Goal: Find specific fact: Find specific fact

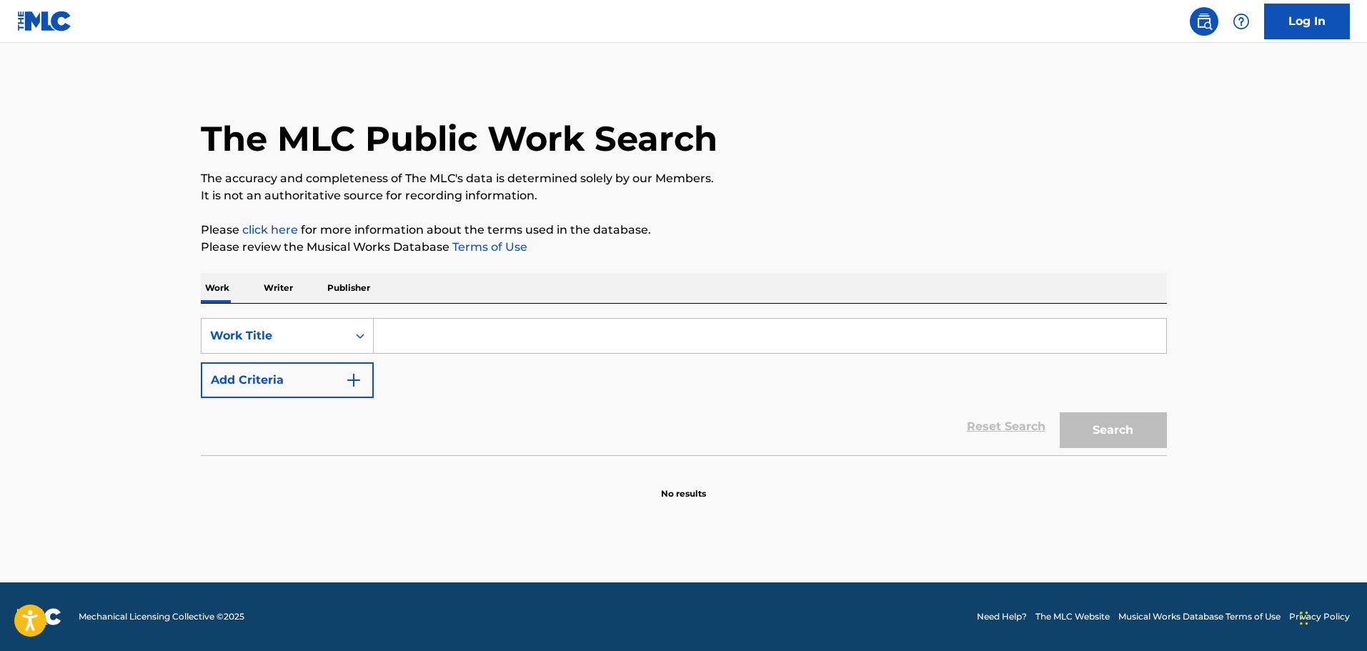
drag, startPoint x: 0, startPoint y: 0, endPoint x: 482, endPoint y: 349, distance: 594.6
click at [482, 349] on input "Search Form" at bounding box center [770, 336] width 793 height 34
type input "me voy"
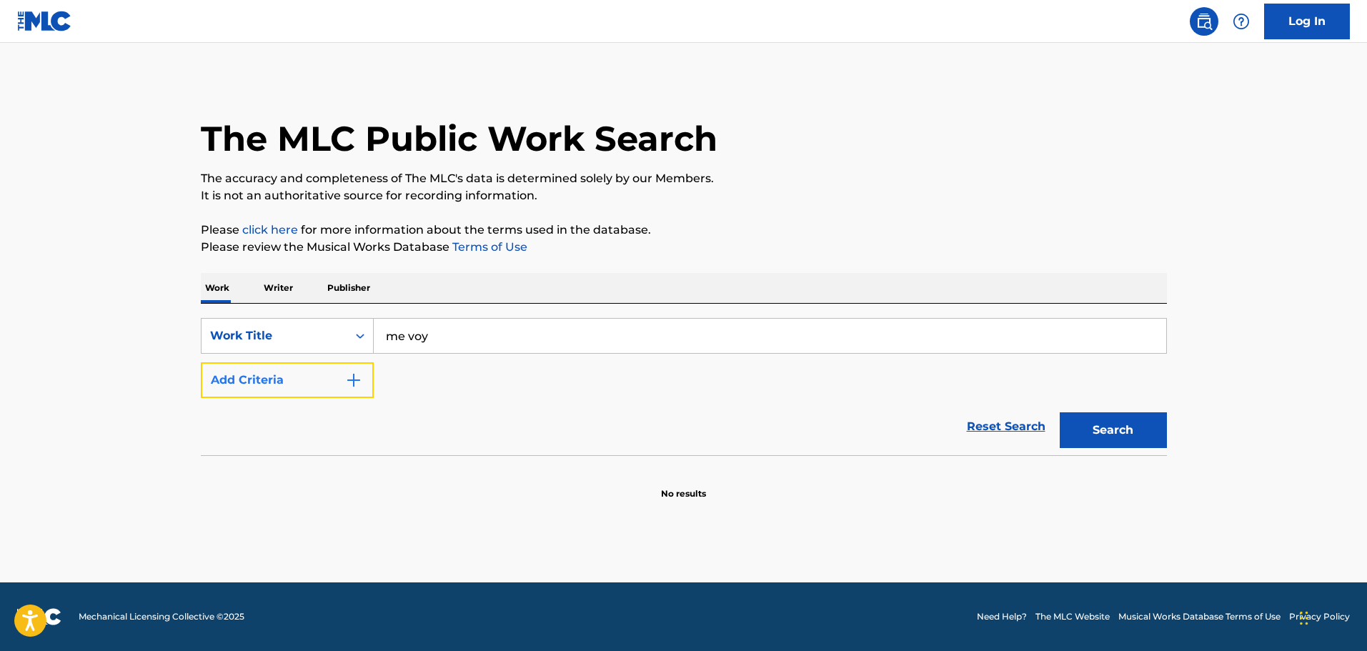
click at [297, 391] on button "Add Criteria" at bounding box center [287, 380] width 173 height 36
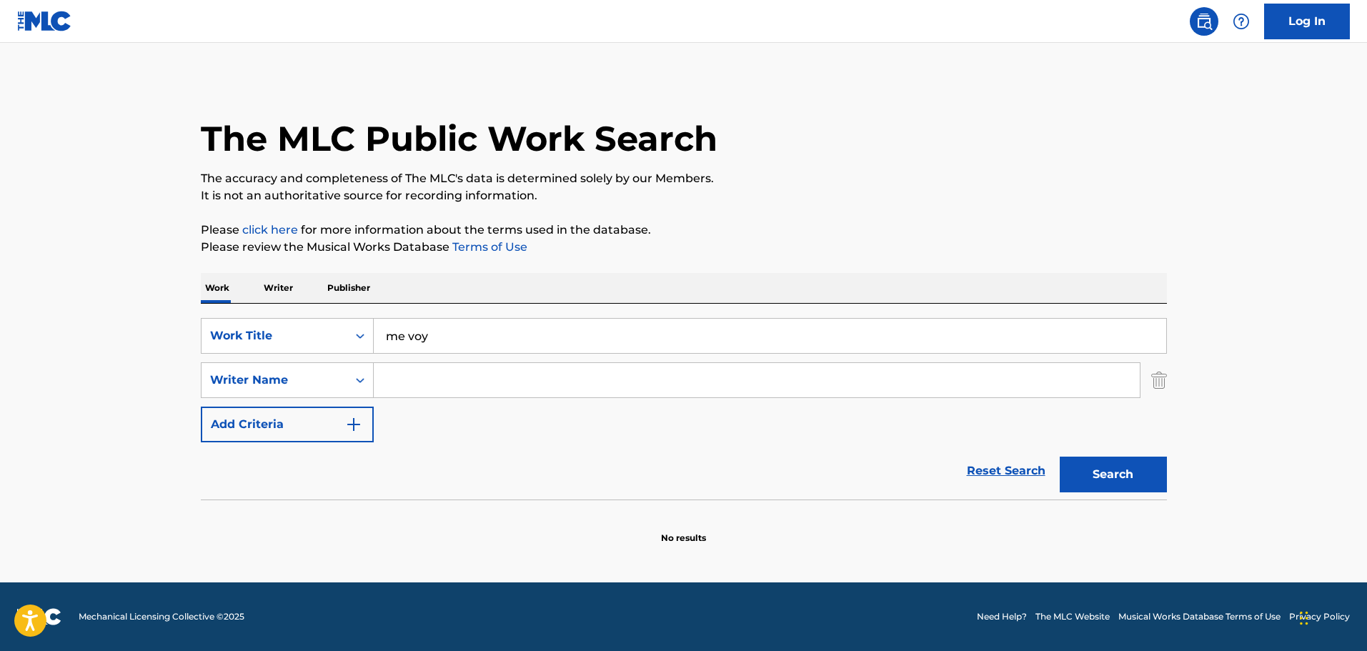
click at [472, 390] on input "Search Form" at bounding box center [757, 380] width 766 height 34
type input "[PERSON_NAME]"
click at [1060, 457] on button "Search" at bounding box center [1113, 475] width 107 height 36
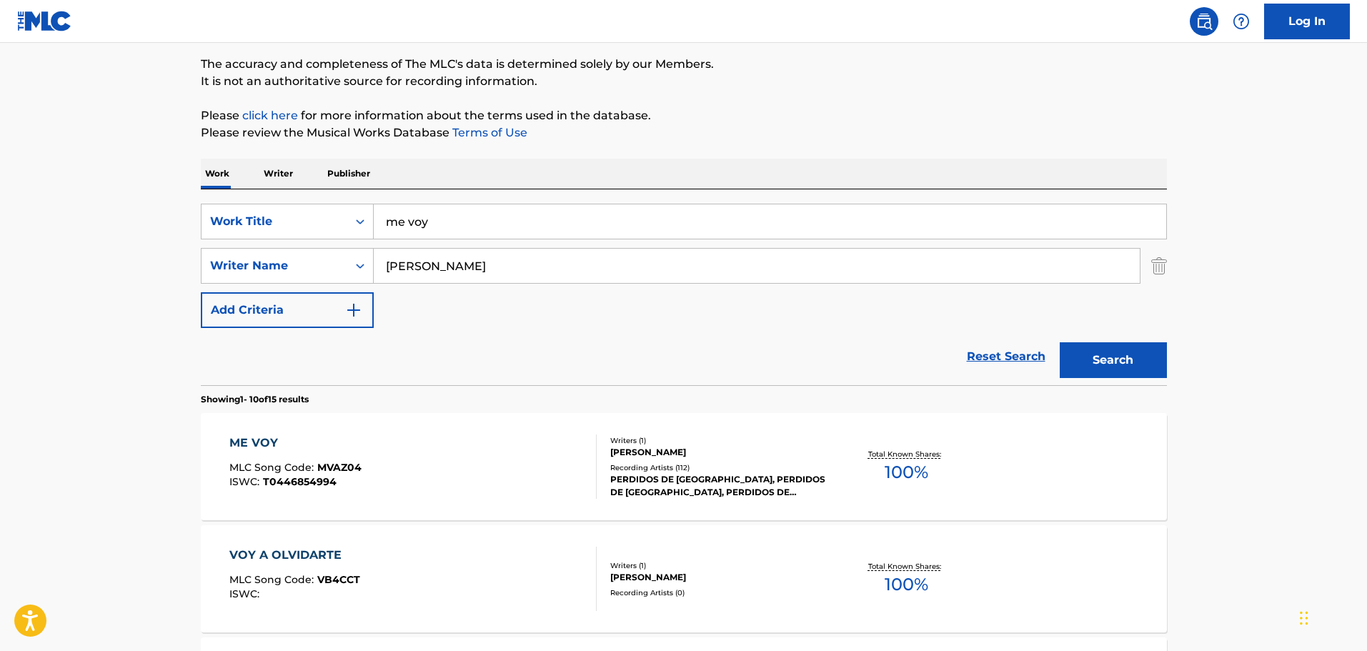
scroll to position [214, 0]
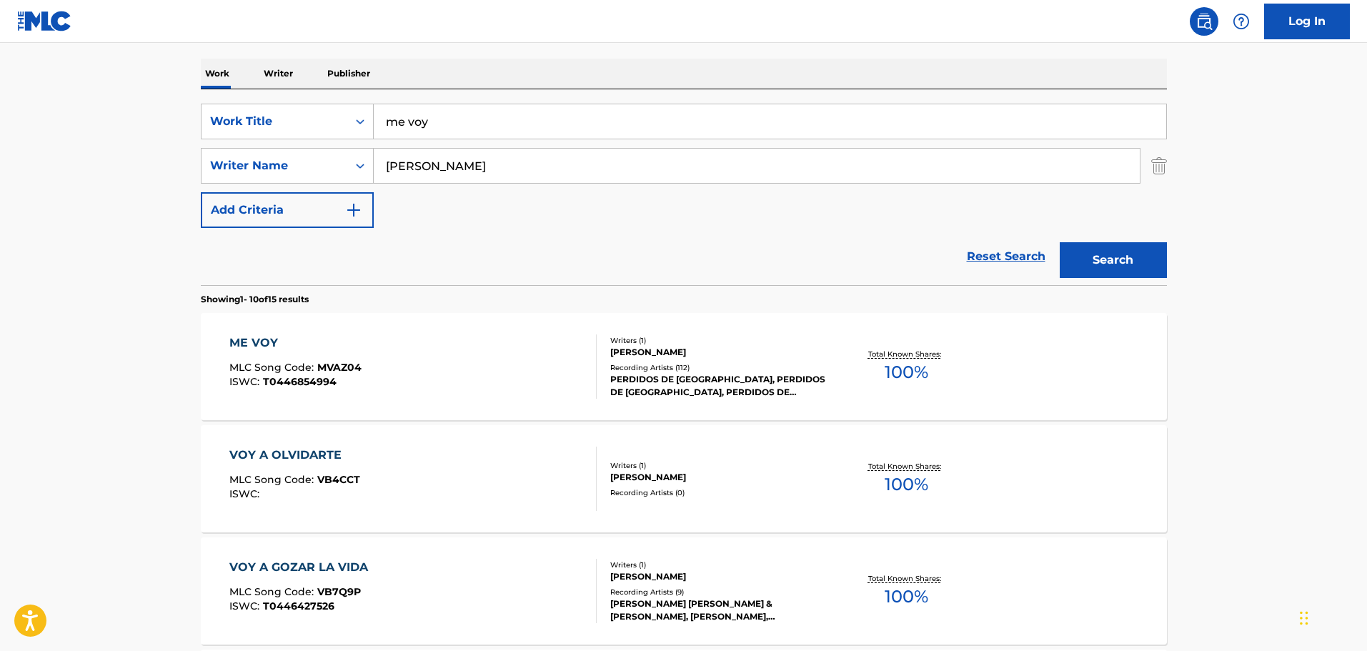
click at [477, 369] on div "ME VOY MLC Song Code : MVAZ04 ISWC : T0446854994" at bounding box center [412, 366] width 367 height 64
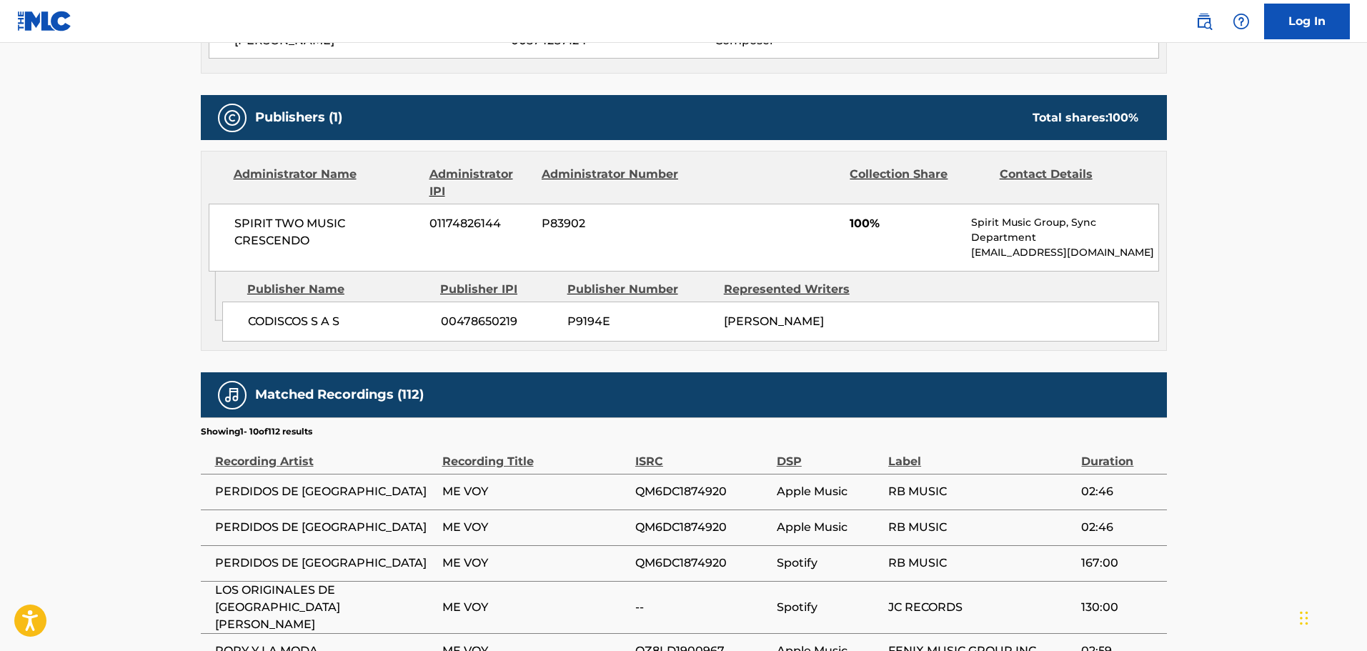
scroll to position [500, 0]
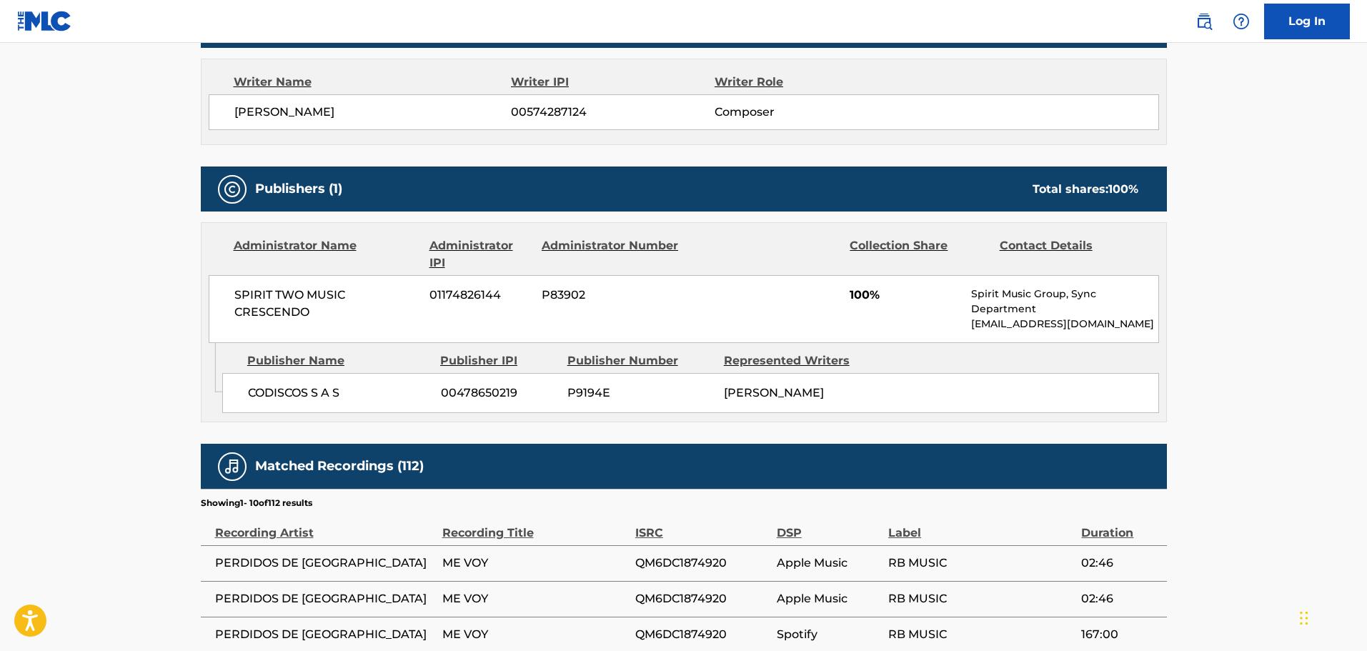
click at [269, 393] on span "CODISCOS S A S" at bounding box center [339, 392] width 182 height 17
copy span "CODISCOS"
